Goal: Information Seeking & Learning: Learn about a topic

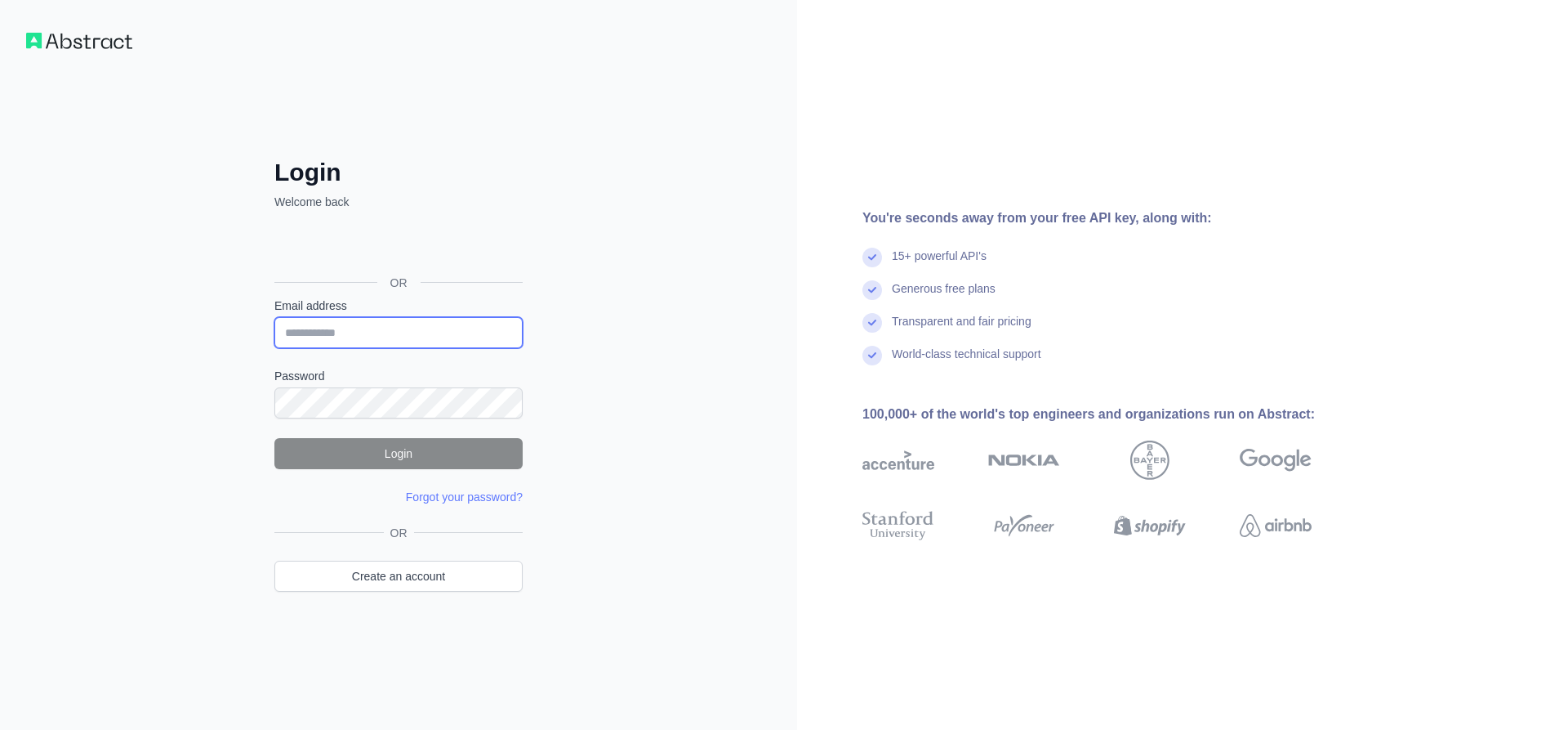
type input "**********"
click at [417, 461] on button "Login" at bounding box center [399, 454] width 248 height 31
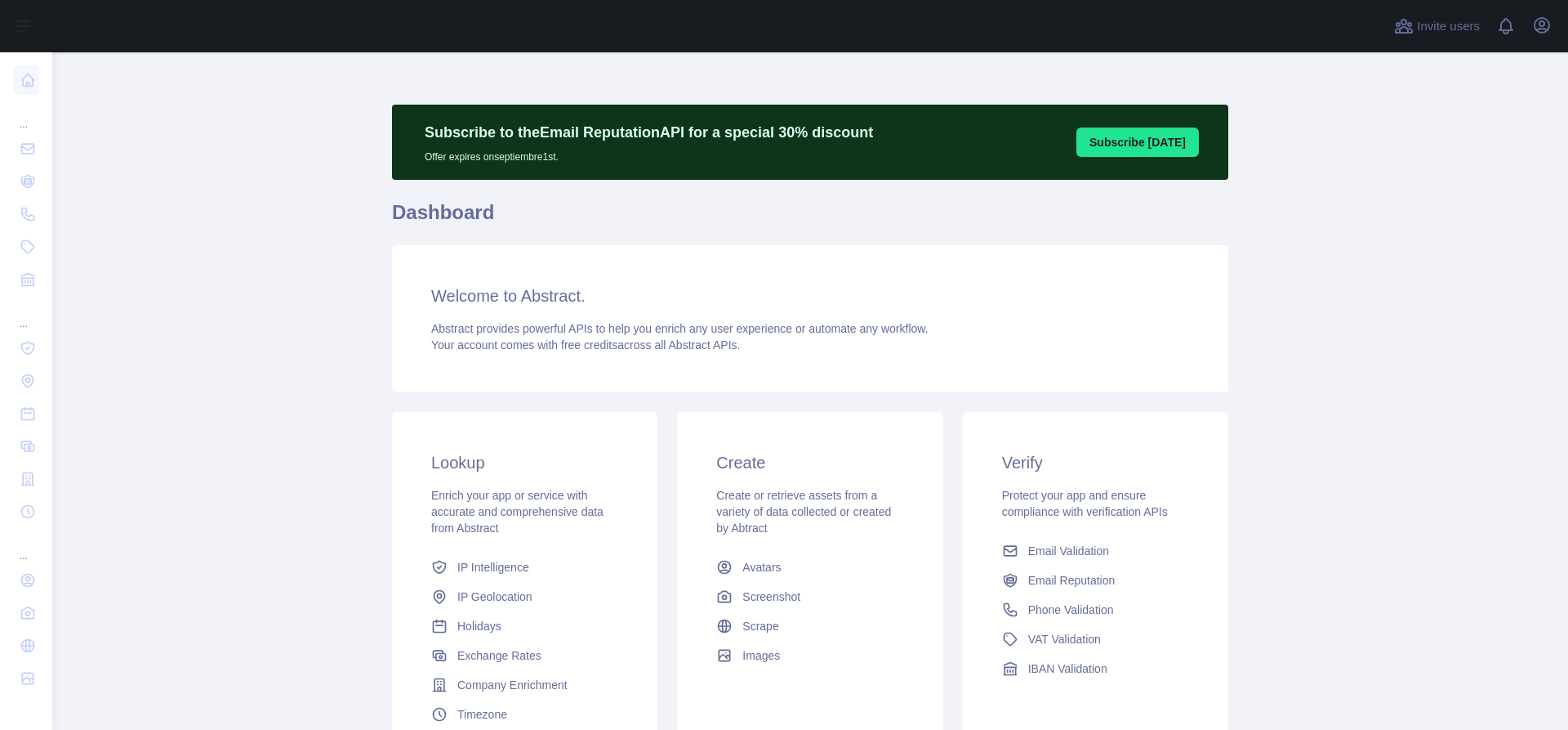
click at [518, 603] on span "IP Geolocation" at bounding box center [495, 597] width 76 height 16
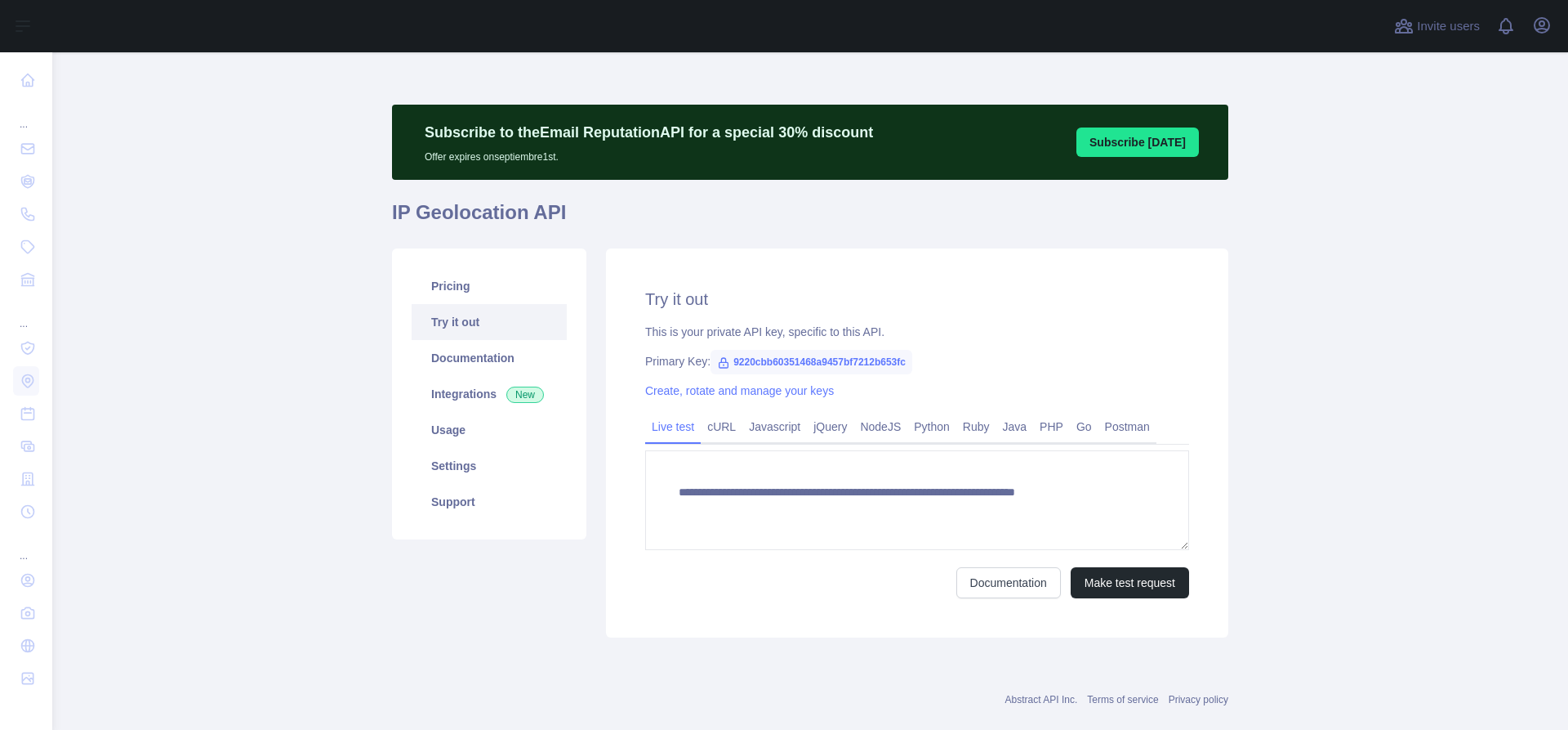
type textarea "**********"
click at [466, 402] on link "Integrations New" at bounding box center [488, 394] width 155 height 36
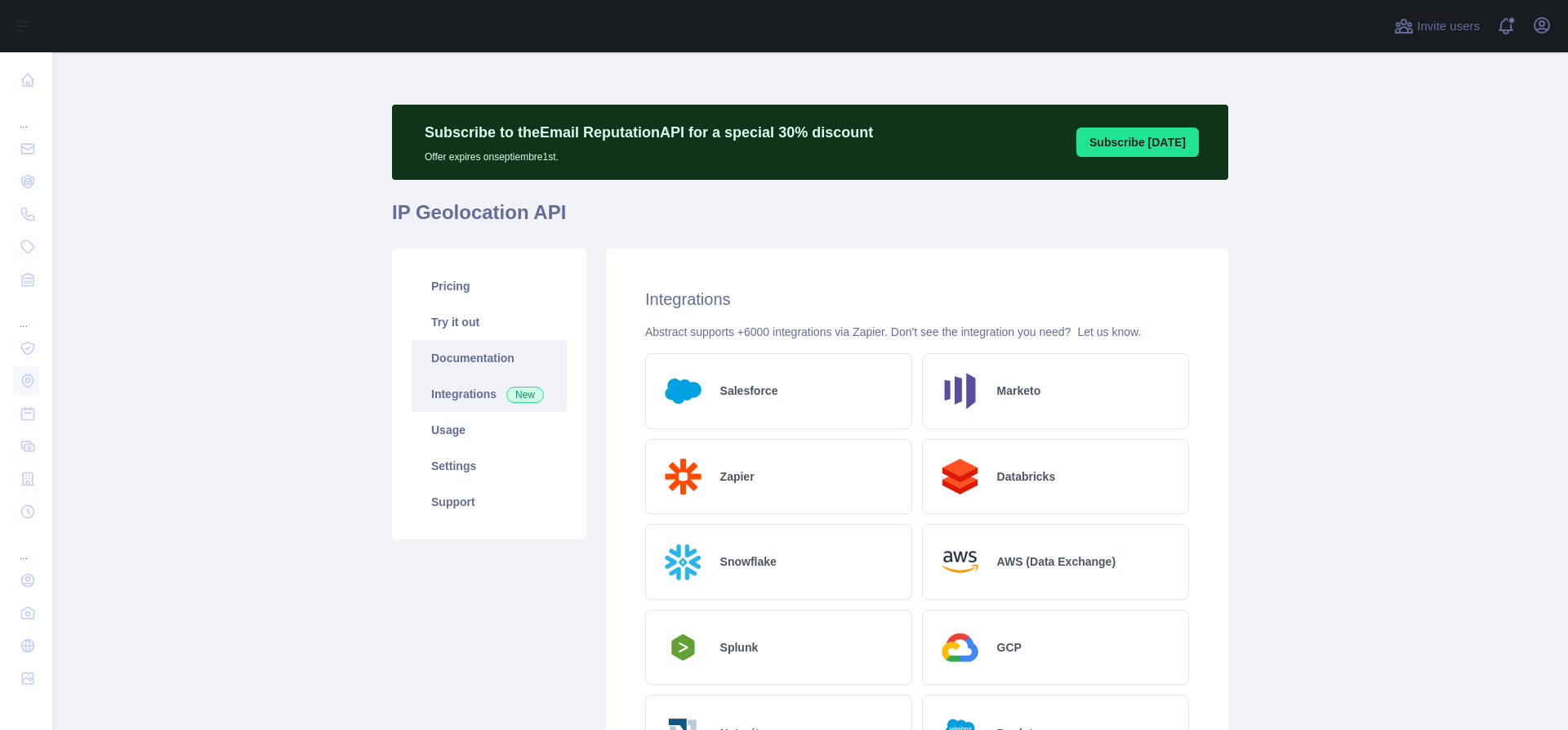
click at [483, 370] on link "Documentation" at bounding box center [488, 358] width 155 height 36
click at [454, 314] on link "Try it out" at bounding box center [488, 322] width 155 height 36
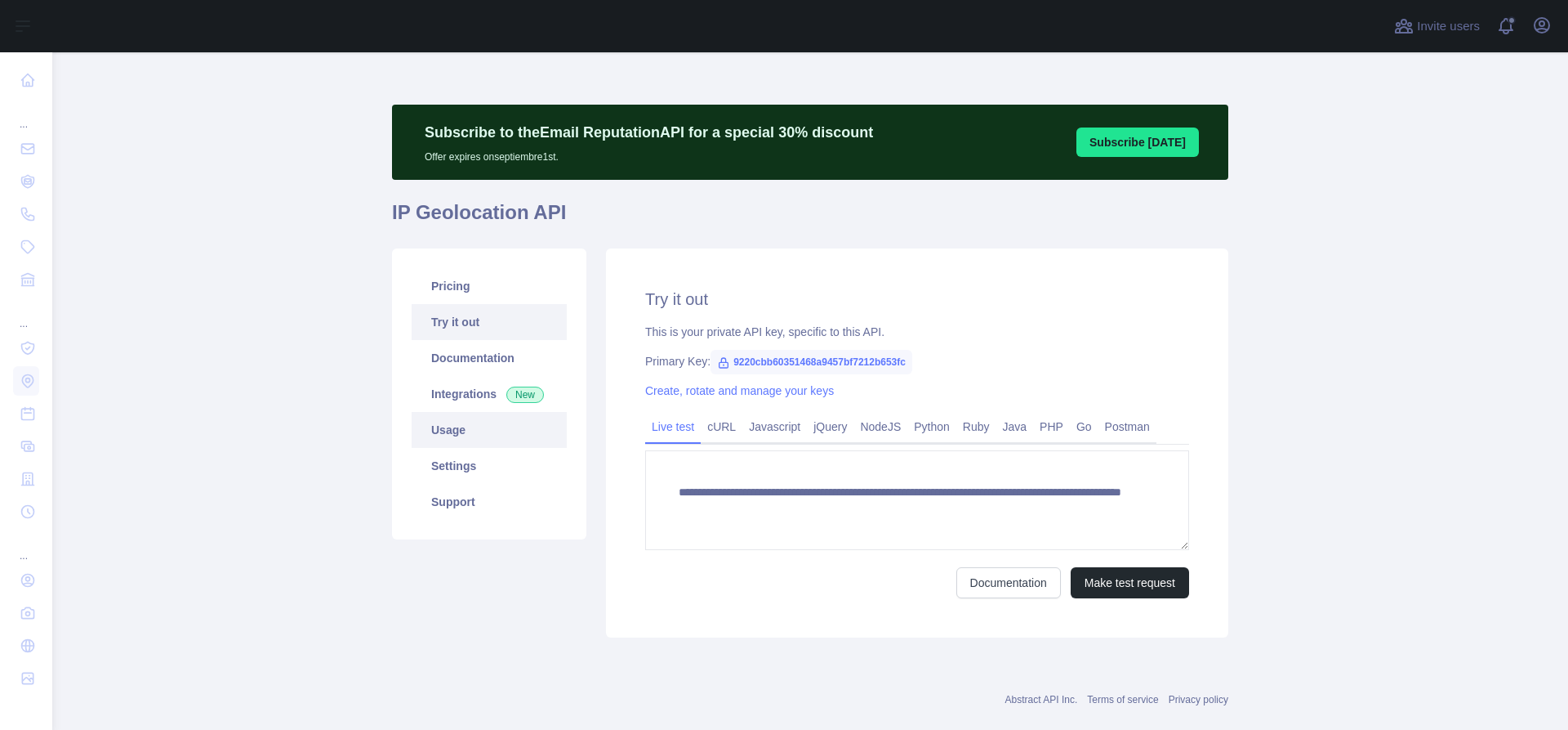
click at [446, 444] on link "Usage" at bounding box center [488, 429] width 155 height 36
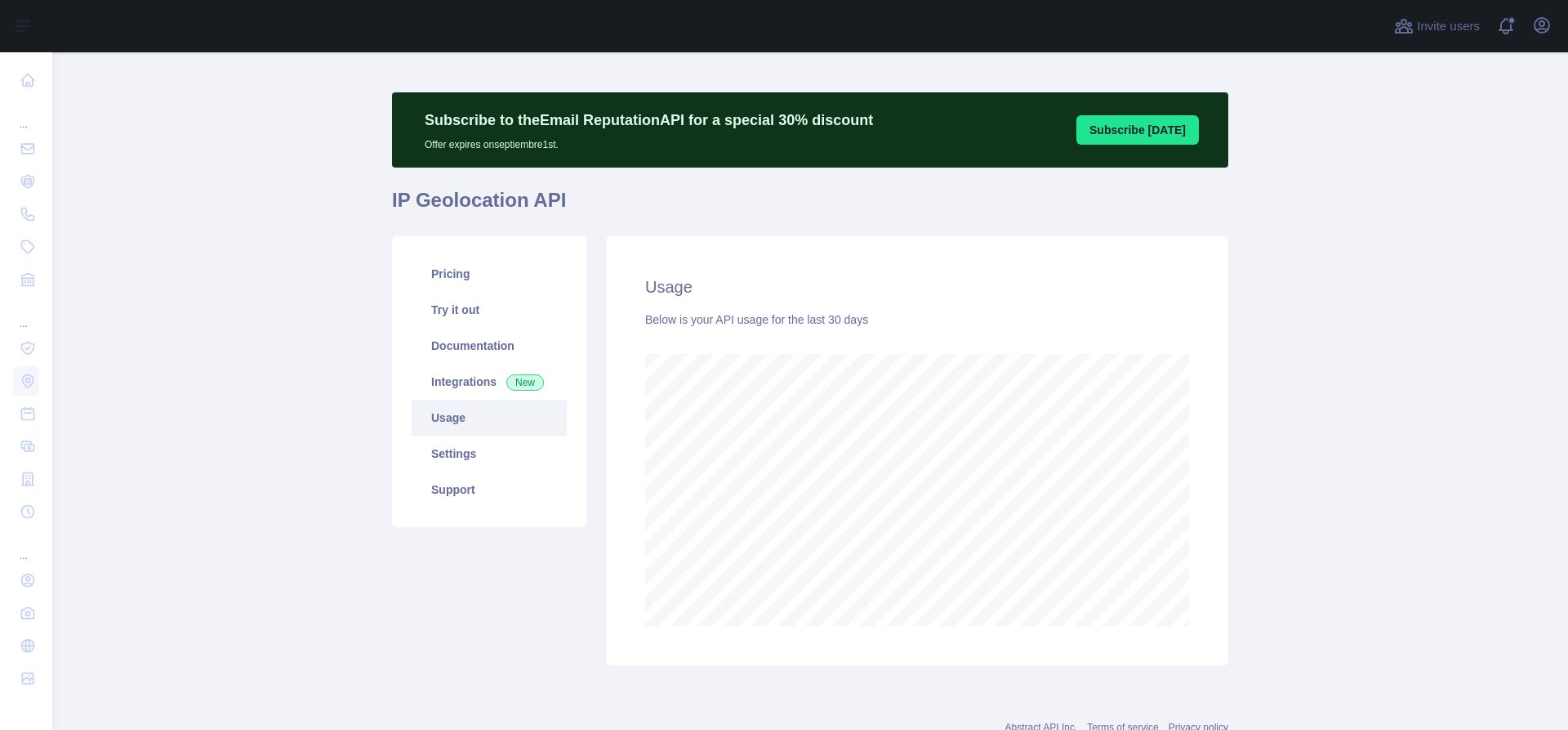
scroll to position [17, 0]
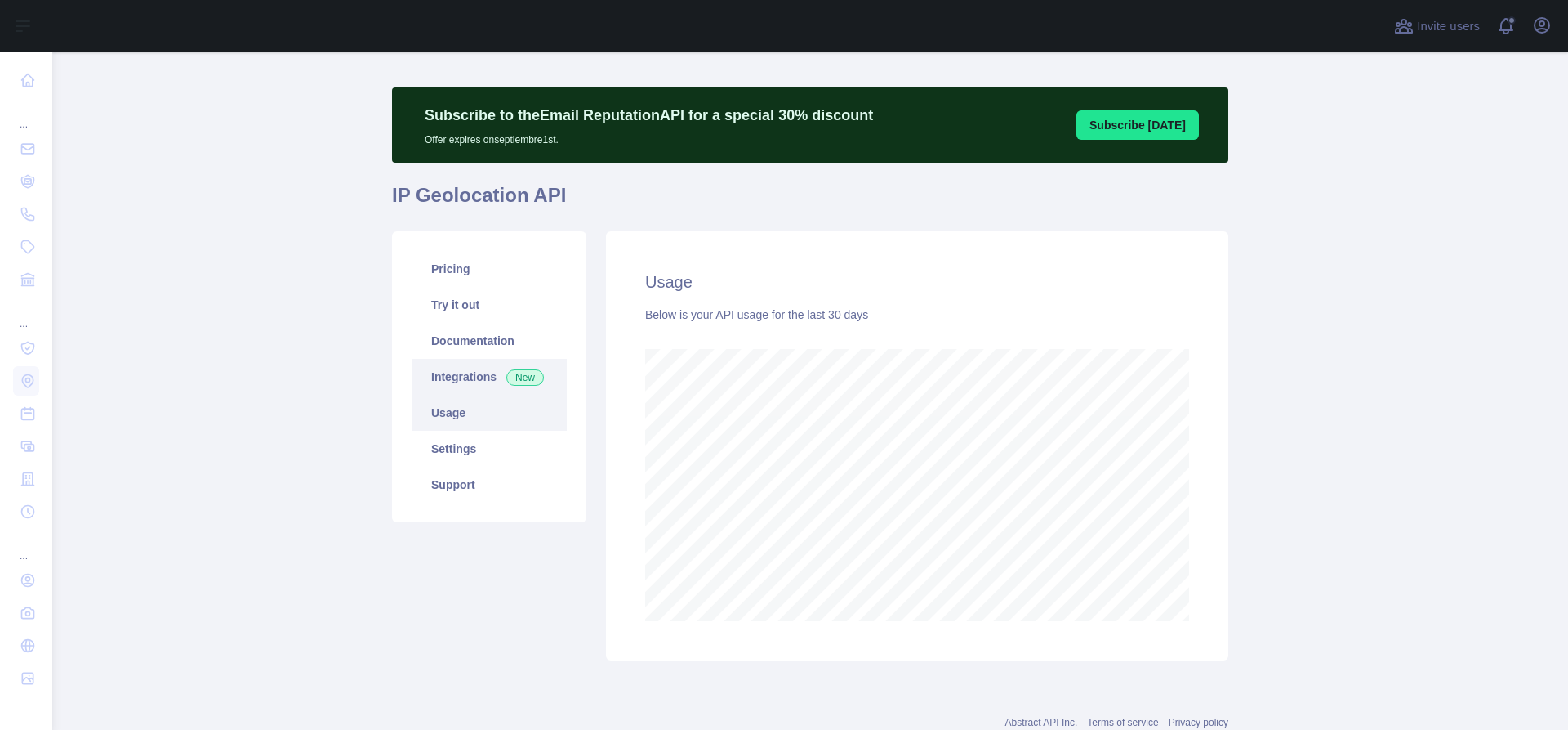
click at [461, 382] on link "Integrations New" at bounding box center [488, 376] width 155 height 36
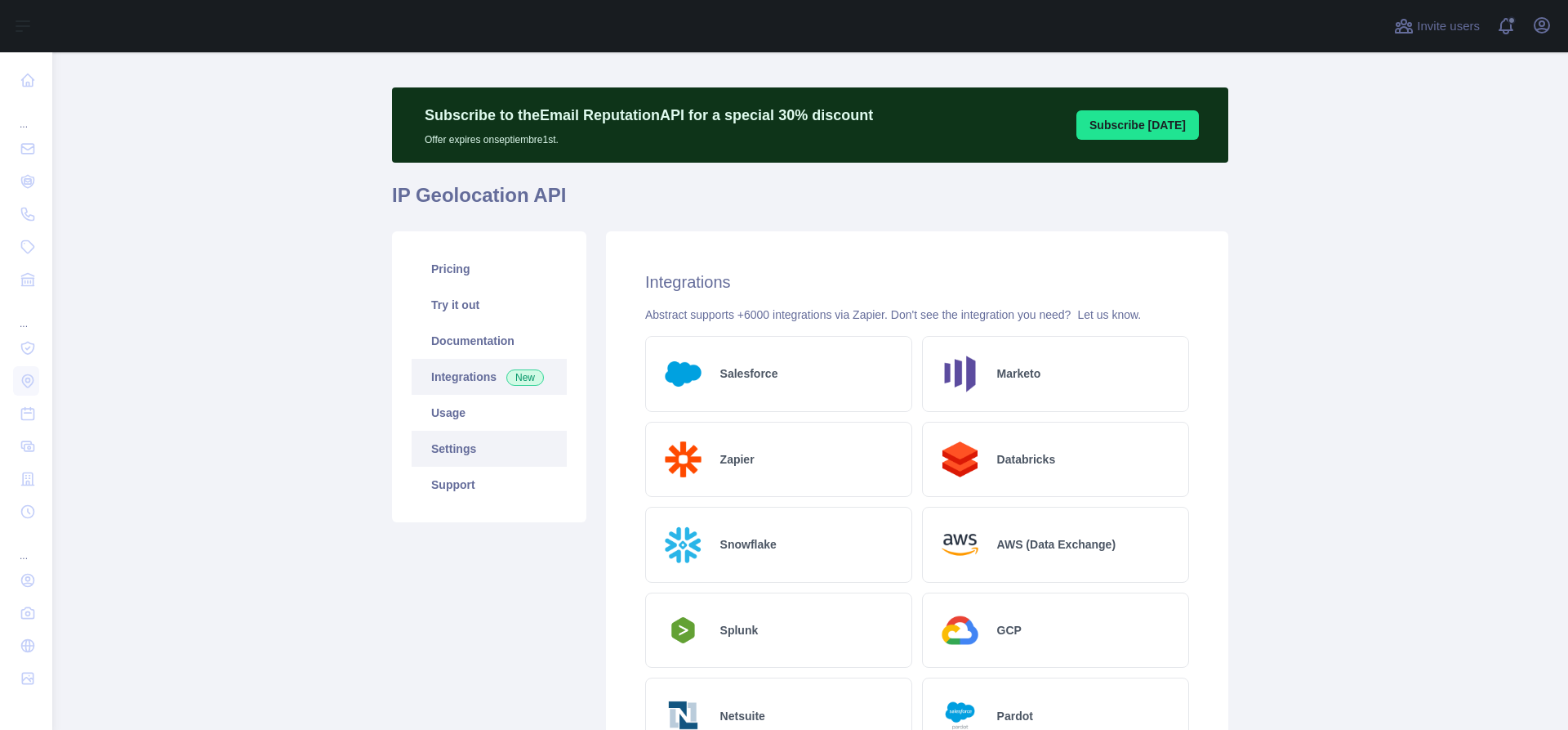
click at [447, 447] on link "Settings" at bounding box center [488, 448] width 155 height 36
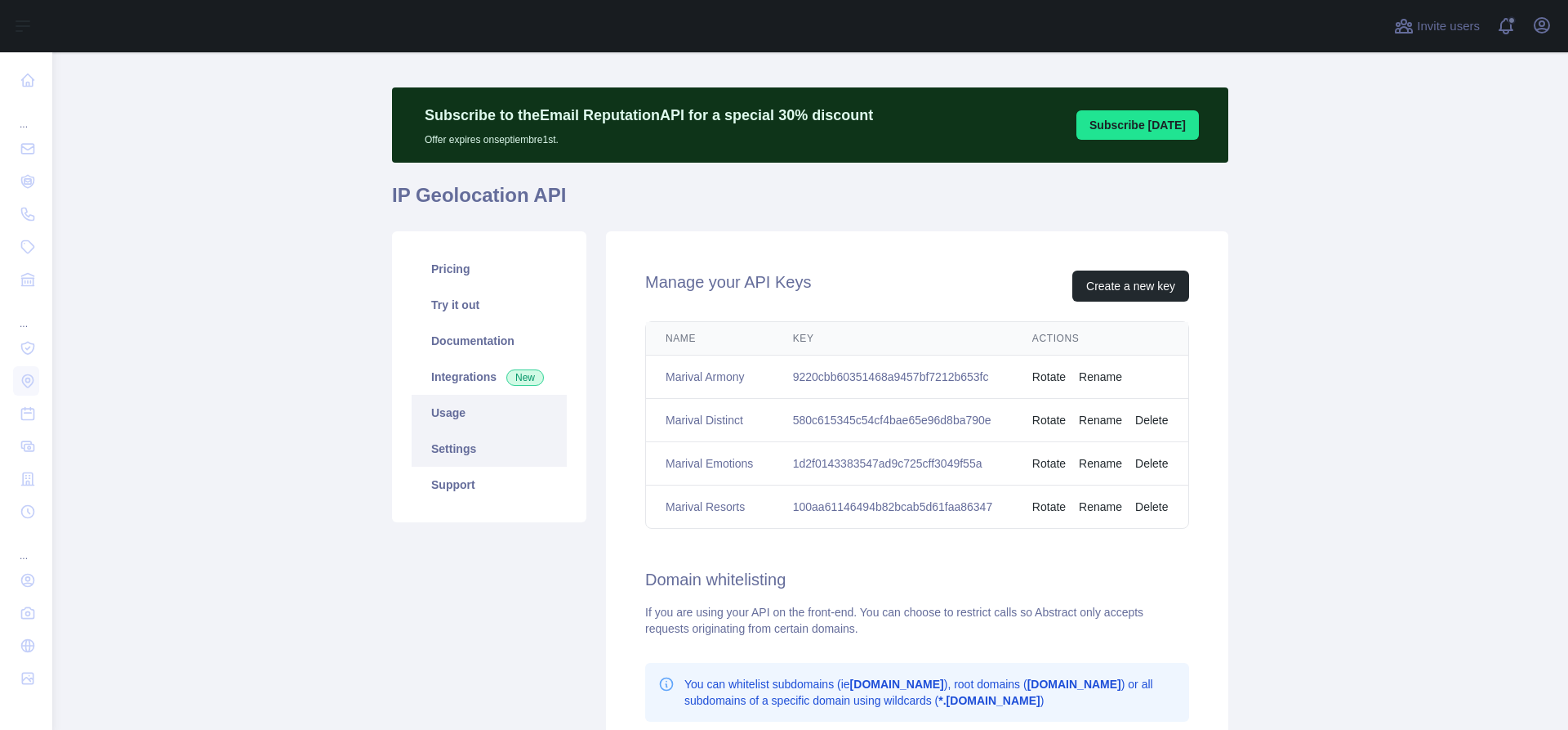
click at [469, 424] on link "Usage" at bounding box center [488, 412] width 155 height 36
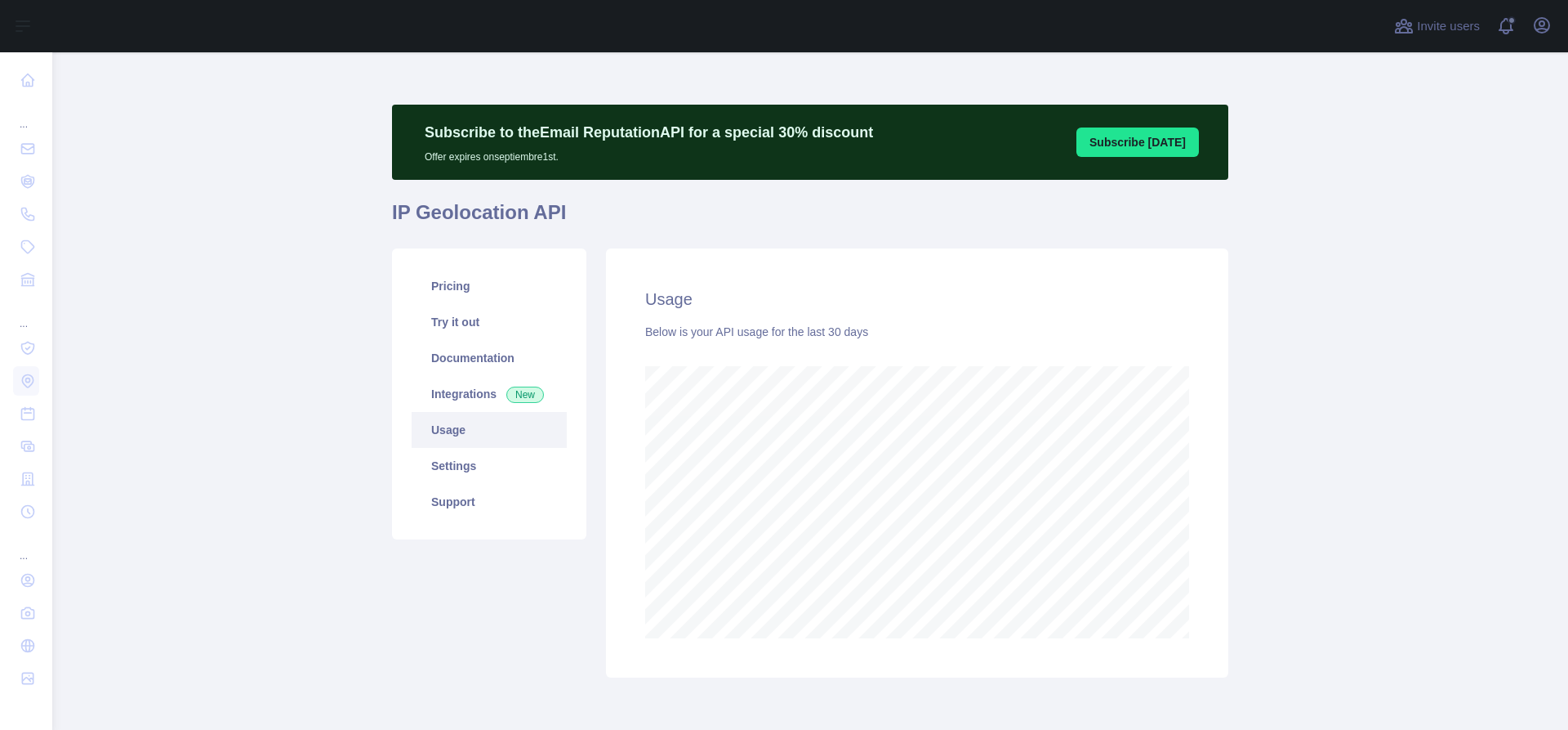
scroll to position [68, 0]
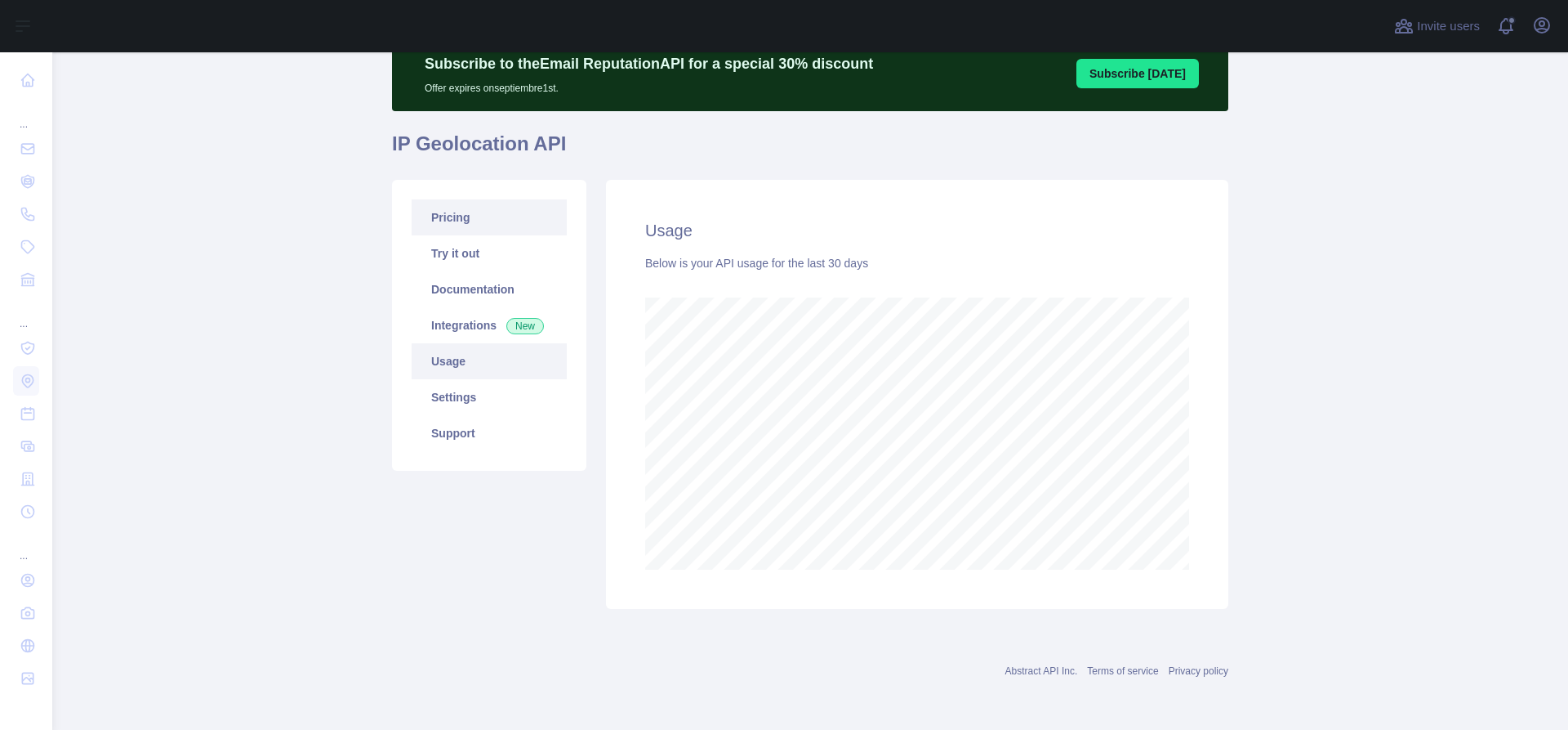
click at [444, 230] on link "Pricing" at bounding box center [488, 217] width 155 height 36
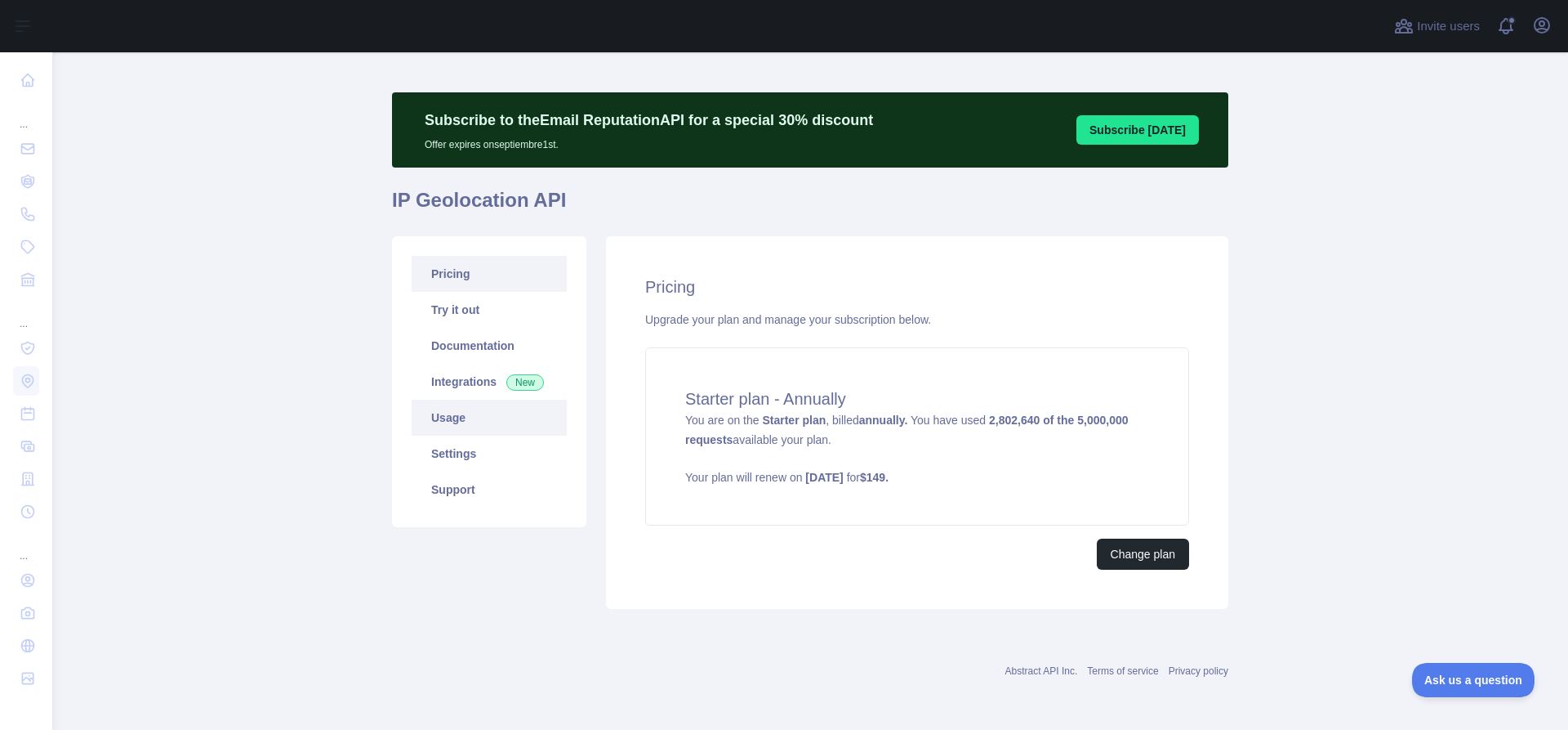
click at [447, 409] on link "Usage" at bounding box center [488, 418] width 155 height 36
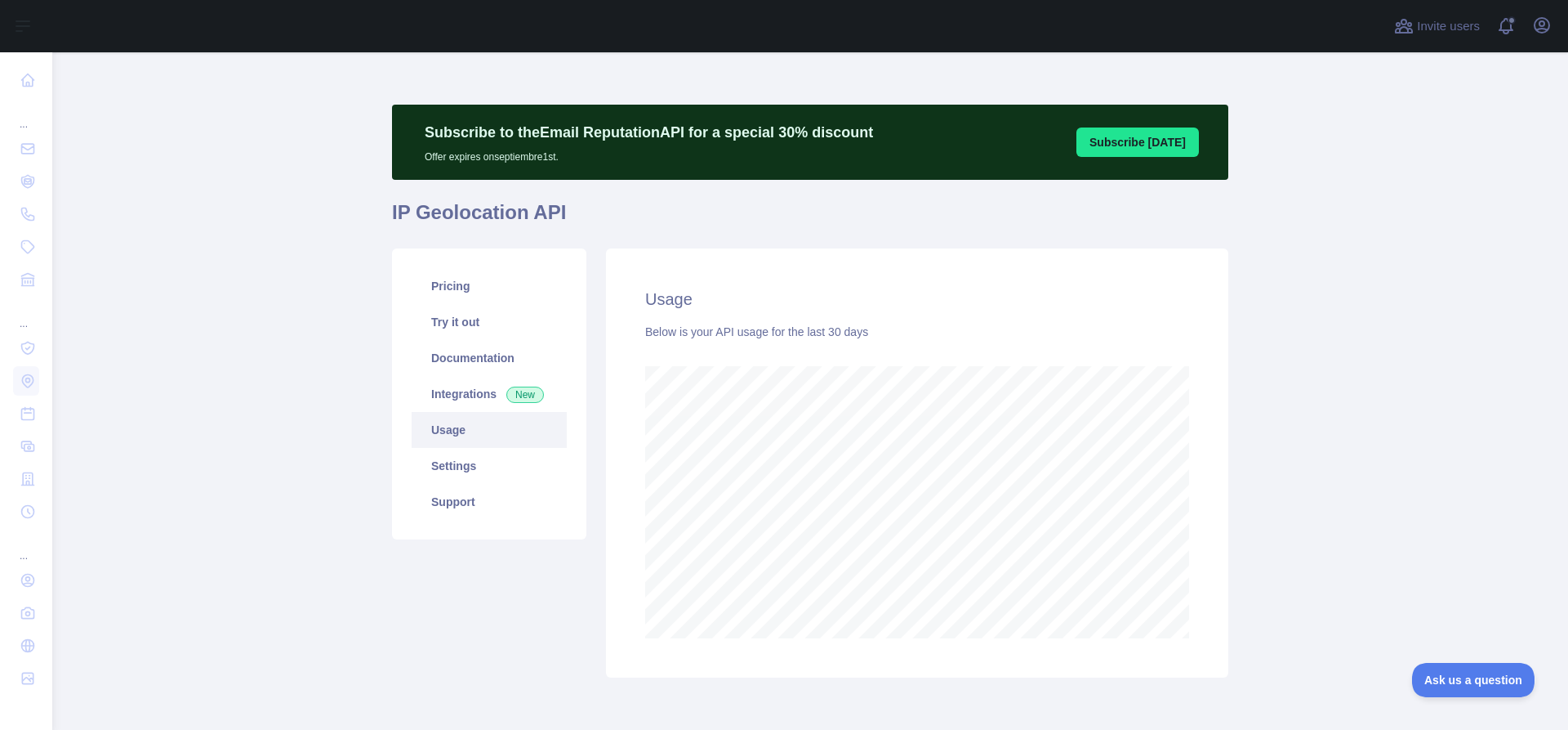
scroll to position [677, 1516]
